Goal: Find contact information: Find contact information

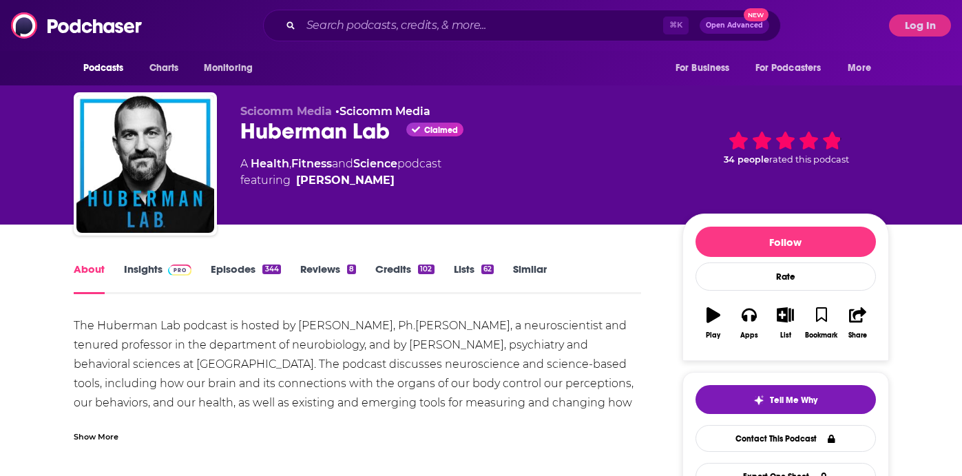
click at [162, 277] on link "Insights" at bounding box center [158, 278] width 68 height 32
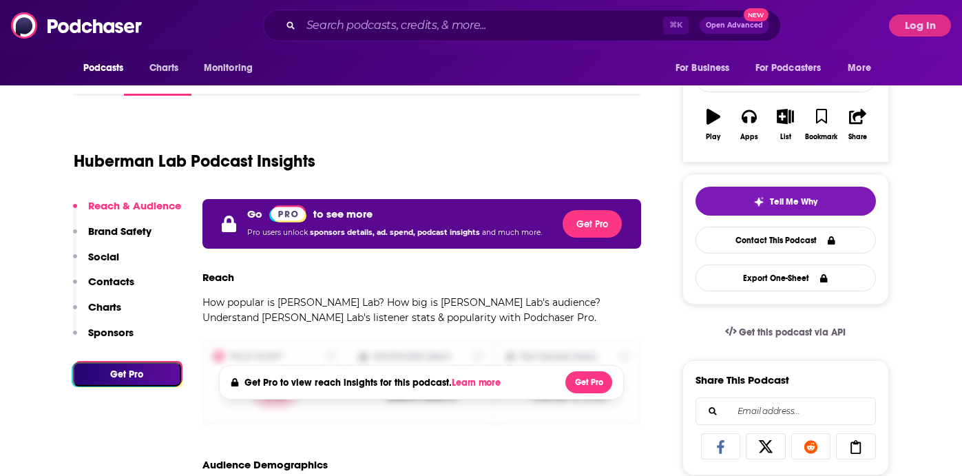
click at [102, 306] on p "Charts" at bounding box center [104, 306] width 33 height 13
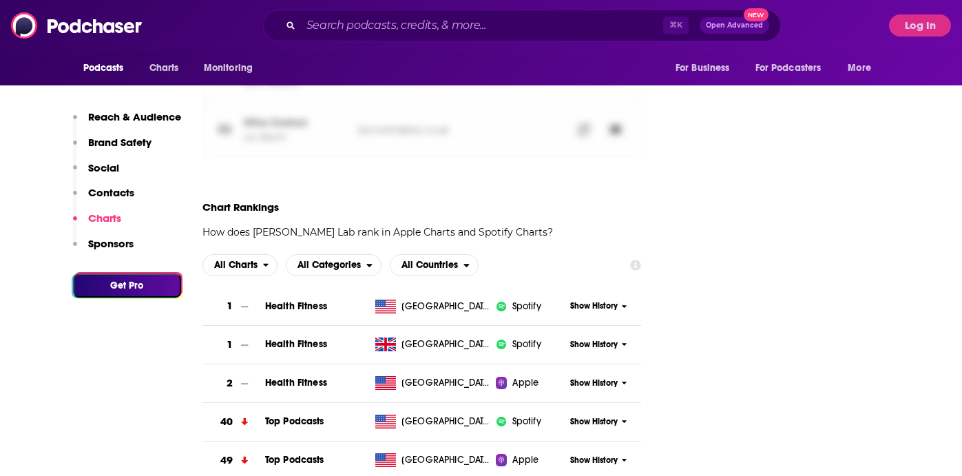
scroll to position [1613, 0]
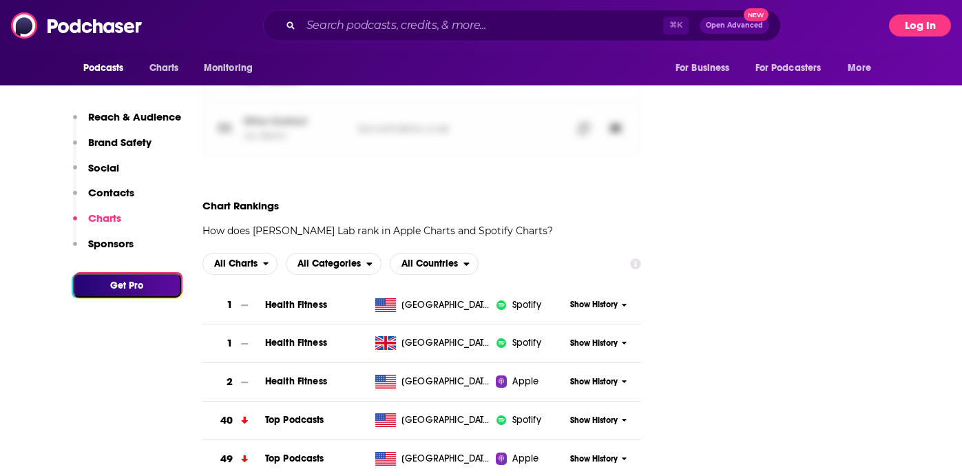
click at [903, 30] on button "Log In" at bounding box center [920, 25] width 62 height 22
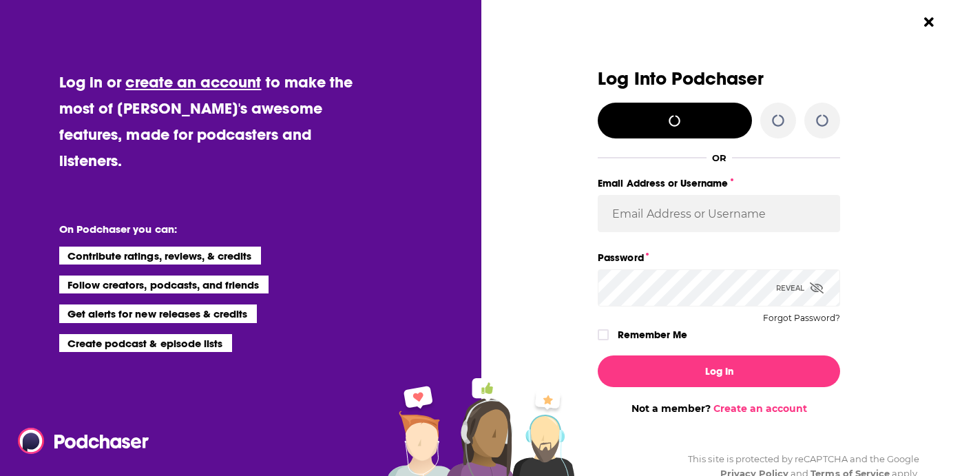
scroll to position [0, 0]
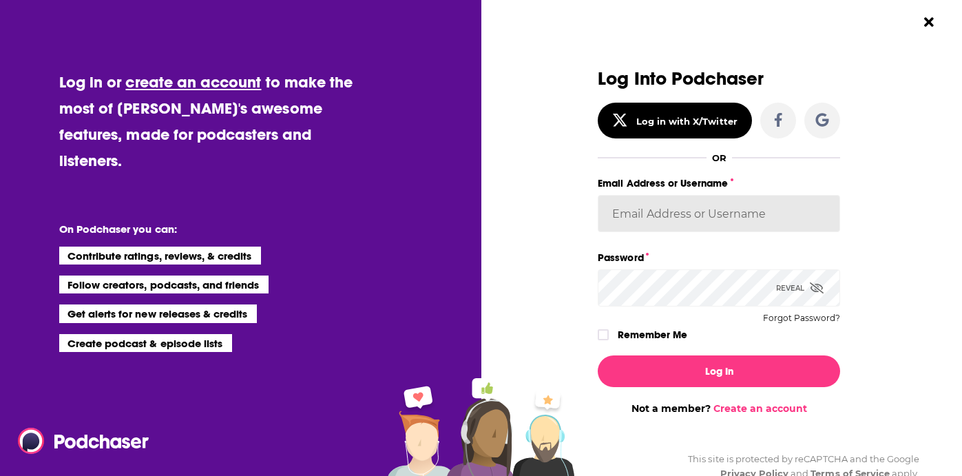
type input "sophiak"
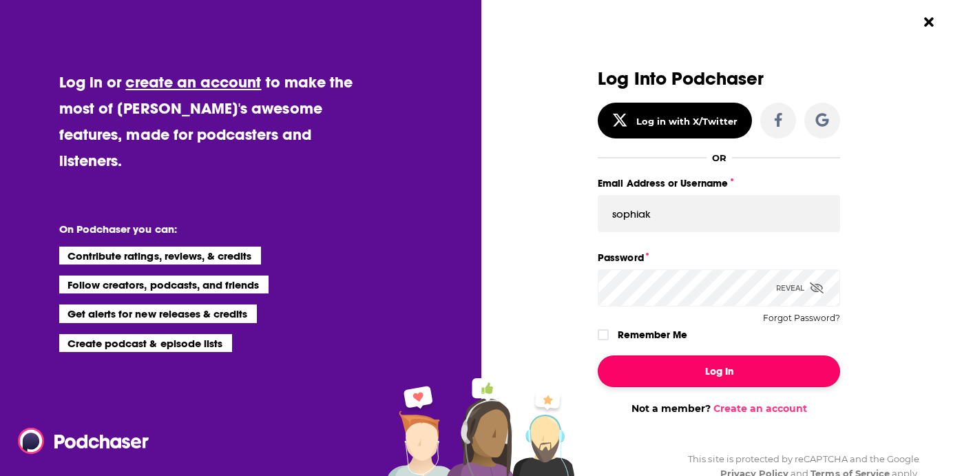
click at [721, 370] on button "Log In" at bounding box center [718, 371] width 242 height 32
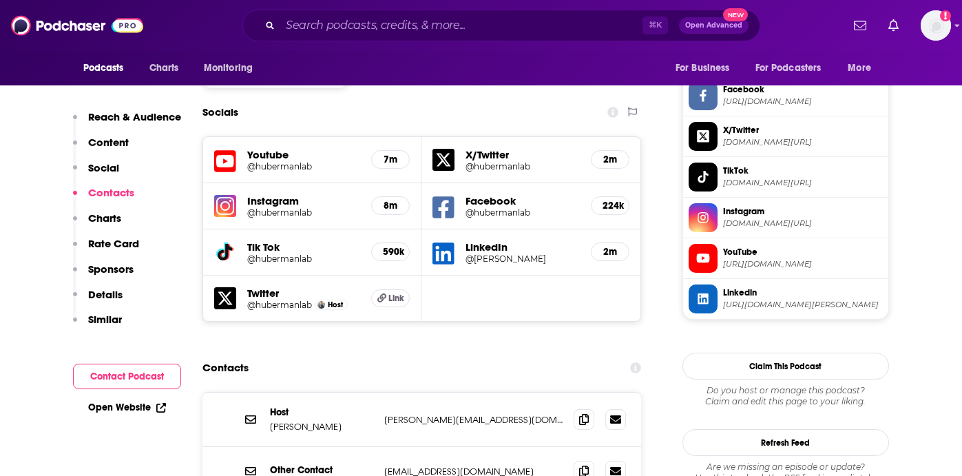
scroll to position [1224, 0]
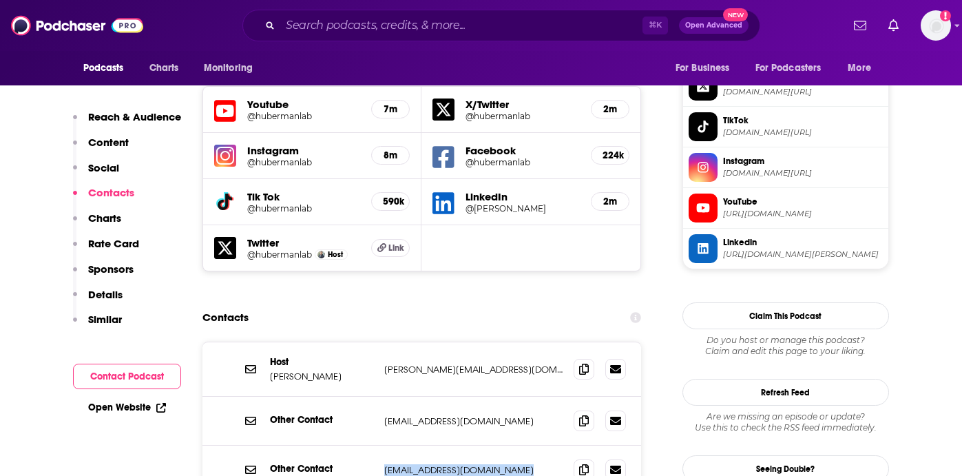
drag, startPoint x: 380, startPoint y: 374, endPoint x: 569, endPoint y: 374, distance: 189.3
click at [569, 445] on div "Other Contact [EMAIL_ADDRESS][DOMAIN_NAME] [EMAIL_ADDRESS][DOMAIN_NAME]" at bounding box center [421, 469] width 439 height 48
copy div "[EMAIL_ADDRESS][DOMAIN_NAME] [EMAIL_ADDRESS][DOMAIN_NAME]"
click at [392, 363] on p "[PERSON_NAME][EMAIL_ADDRESS][DOMAIN_NAME]" at bounding box center [473, 369] width 179 height 12
drag, startPoint x: 549, startPoint y: 379, endPoint x: 454, endPoint y: 379, distance: 95.0
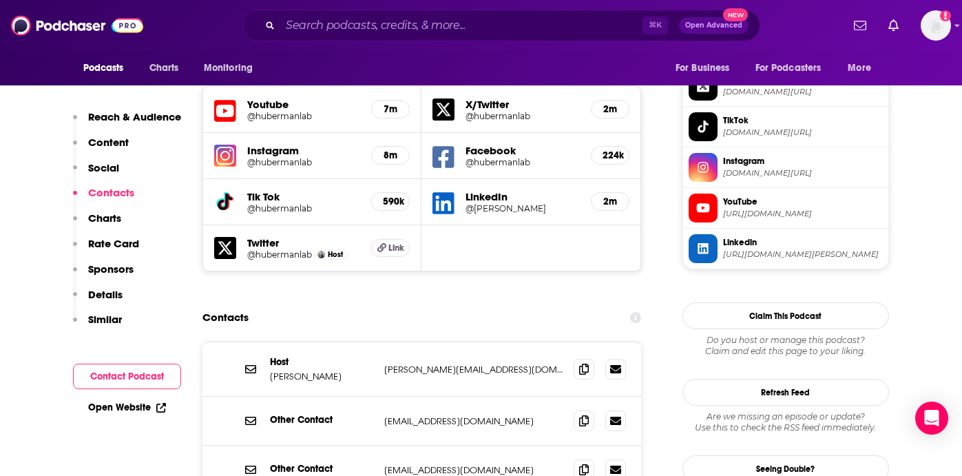
click at [454, 464] on p "[EMAIL_ADDRESS][DOMAIN_NAME]" at bounding box center [473, 470] width 179 height 12
copy p "[DOMAIN_NAME]"
drag, startPoint x: 516, startPoint y: 284, endPoint x: 384, endPoint y: 277, distance: 131.6
click at [384, 342] on div "Host [PERSON_NAME] [PERSON_NAME][EMAIL_ADDRESS][DOMAIN_NAME] [PERSON_NAME][EMAI…" at bounding box center [421, 369] width 439 height 54
copy p "[PERSON_NAME][EMAIL_ADDRESS][DOMAIN_NAME]"
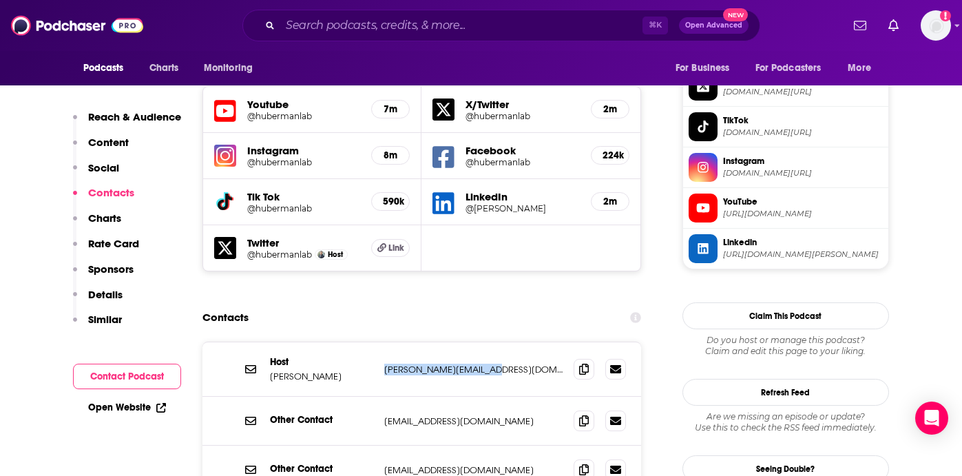
copy p "[PERSON_NAME][EMAIL_ADDRESS][DOMAIN_NAME]"
drag, startPoint x: 494, startPoint y: 328, endPoint x: 369, endPoint y: 328, distance: 125.3
click at [0, 0] on div "Other Contact [EMAIL_ADDRESS][DOMAIN_NAME] [EMAIL_ADDRESS][DOMAIN_NAME]" at bounding box center [0, 0] width 0 height 0
copy div "[EMAIL_ADDRESS][DOMAIN_NAME]"
